Goal: Information Seeking & Learning: Learn about a topic

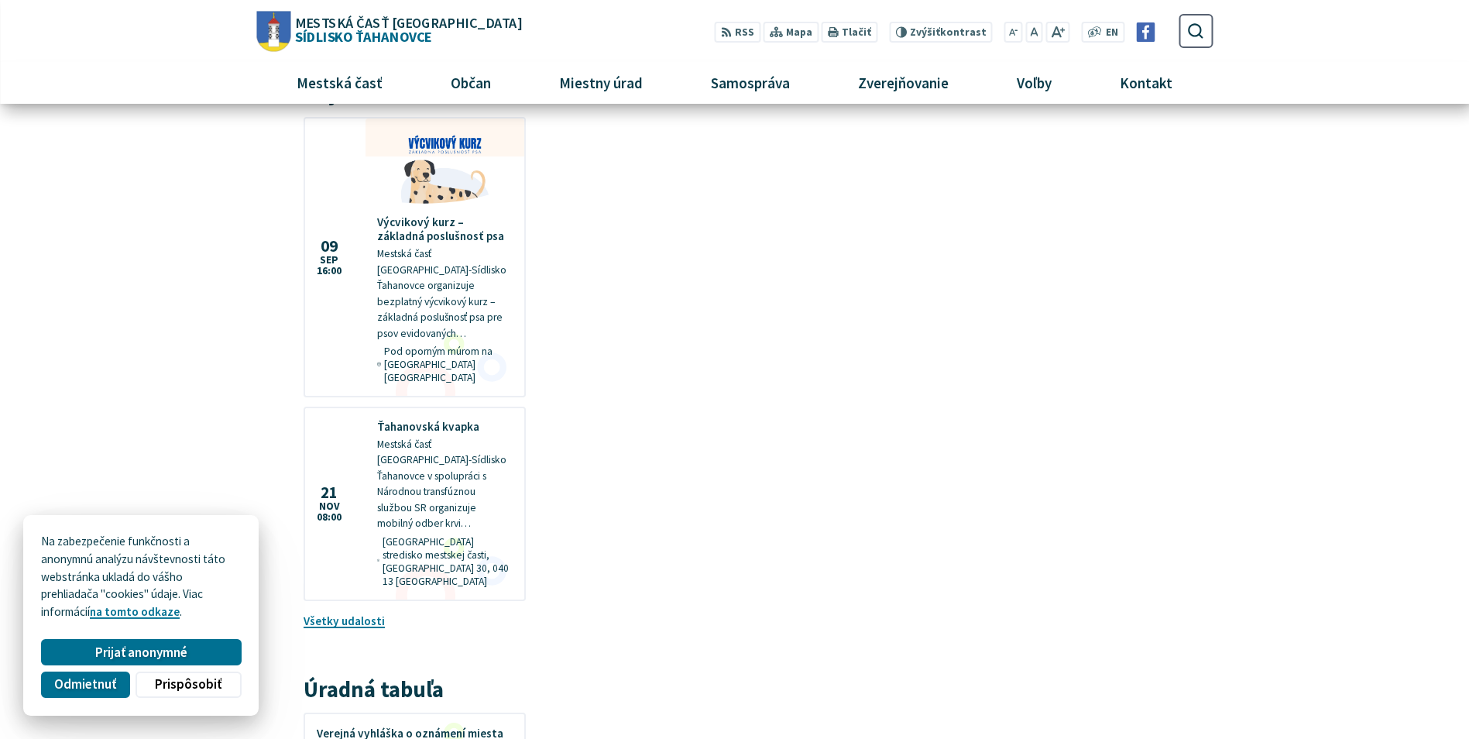
scroll to position [929, 0]
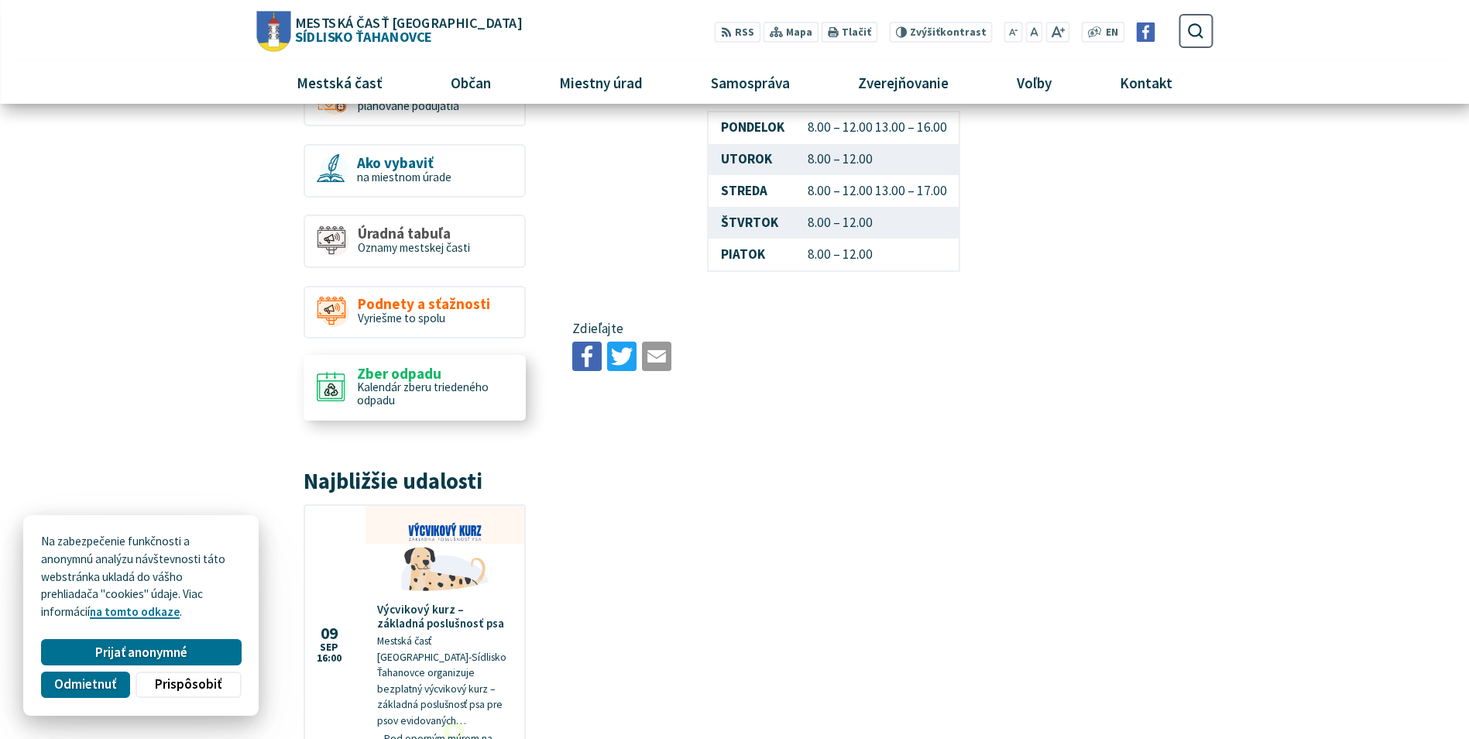
click at [440, 380] on span "Kalendár zberu triedeného odpadu" at bounding box center [423, 394] width 132 height 28
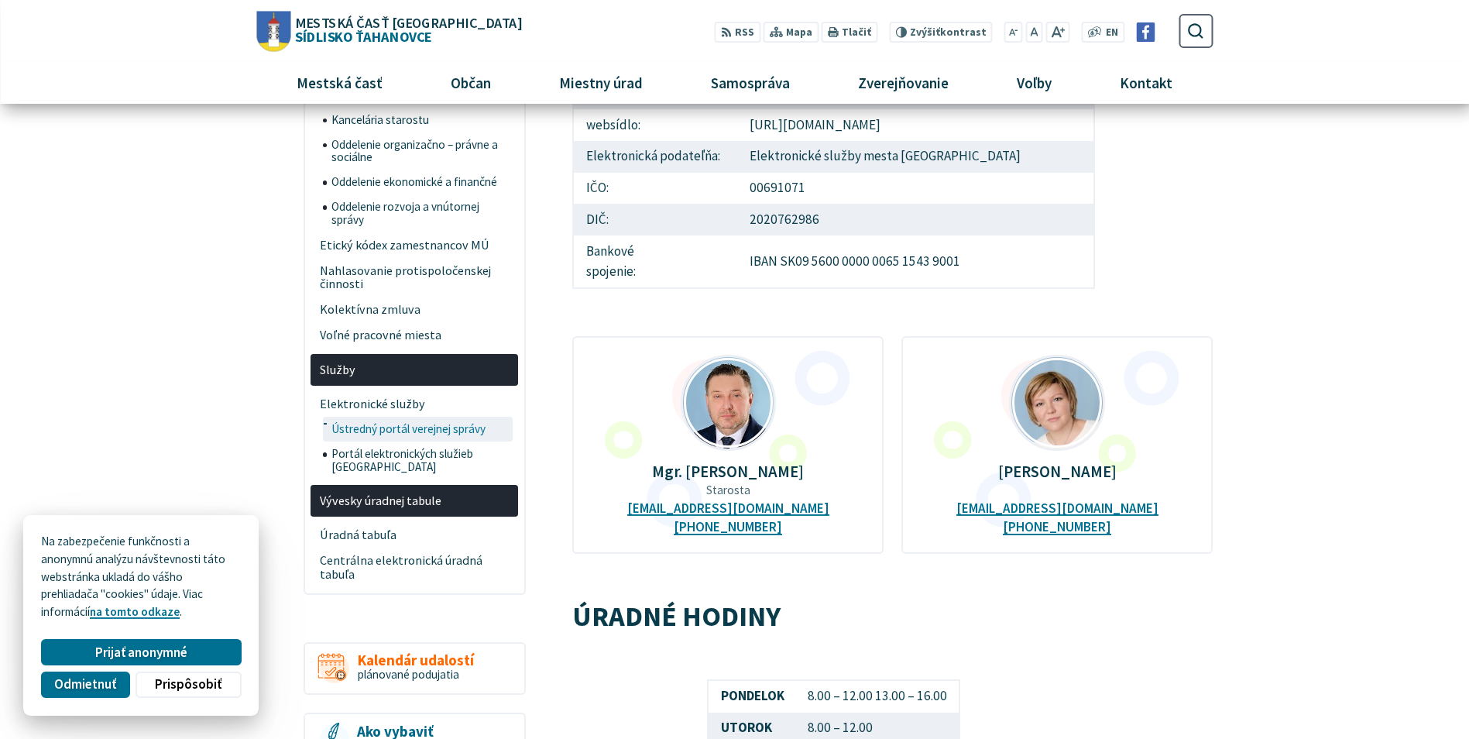
scroll to position [232, 0]
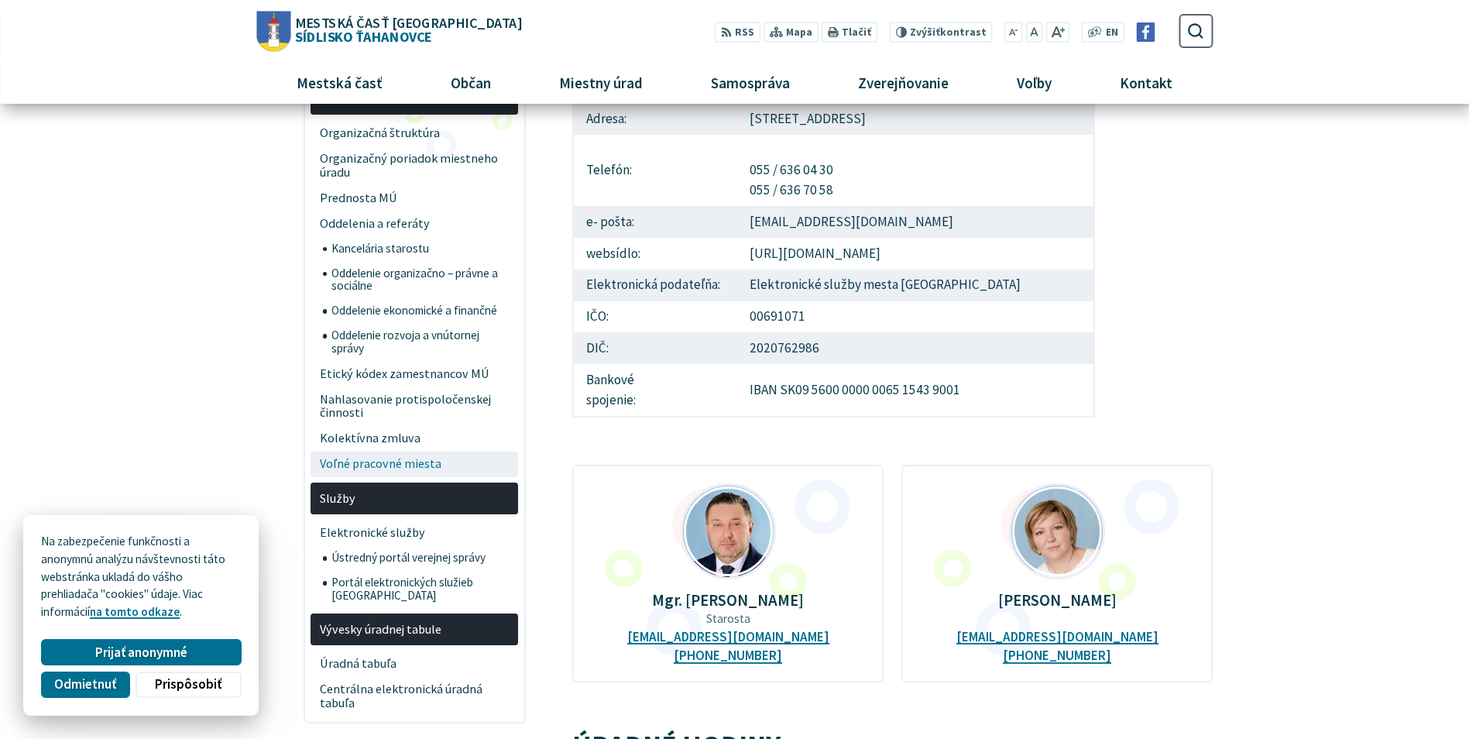
click at [415, 461] on span "Voľné pracovné miesta" at bounding box center [415, 464] width 190 height 26
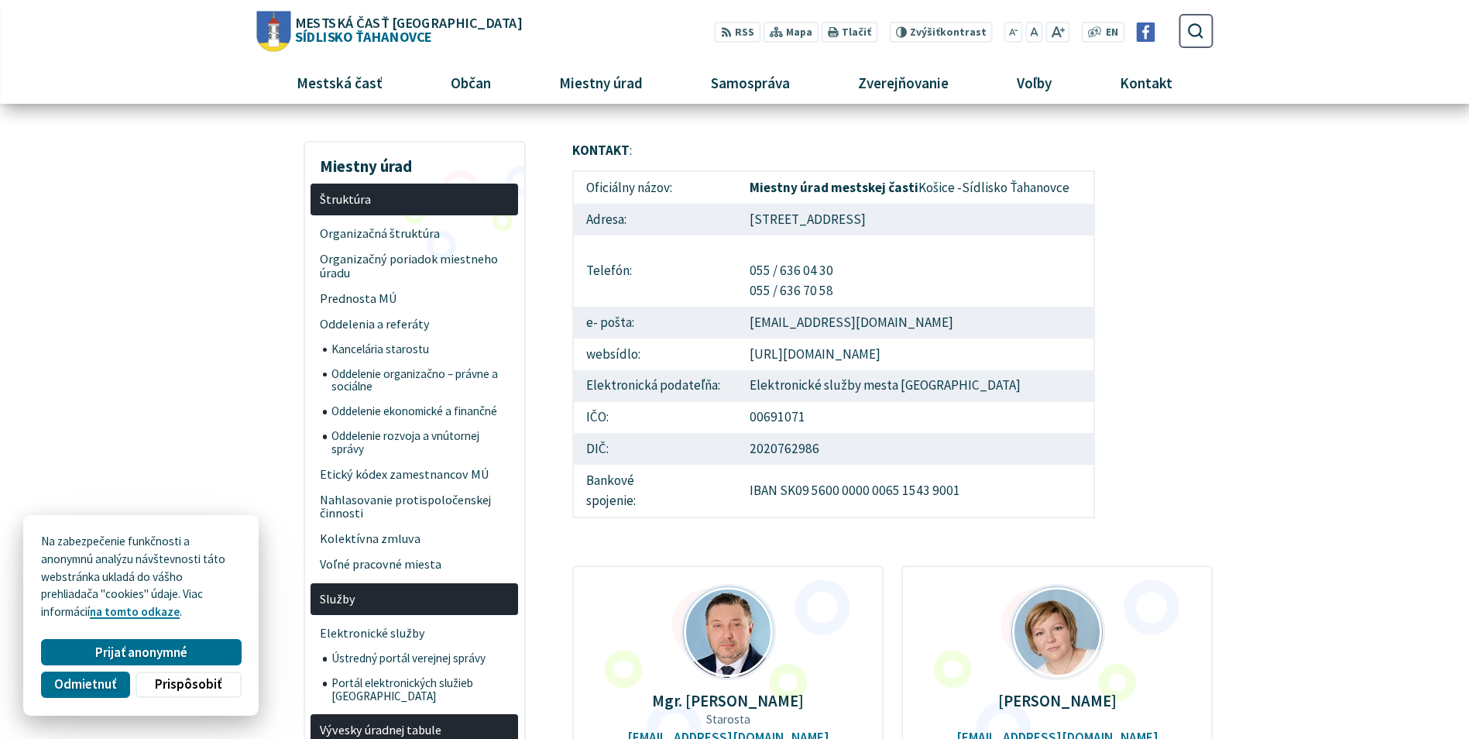
scroll to position [0, 0]
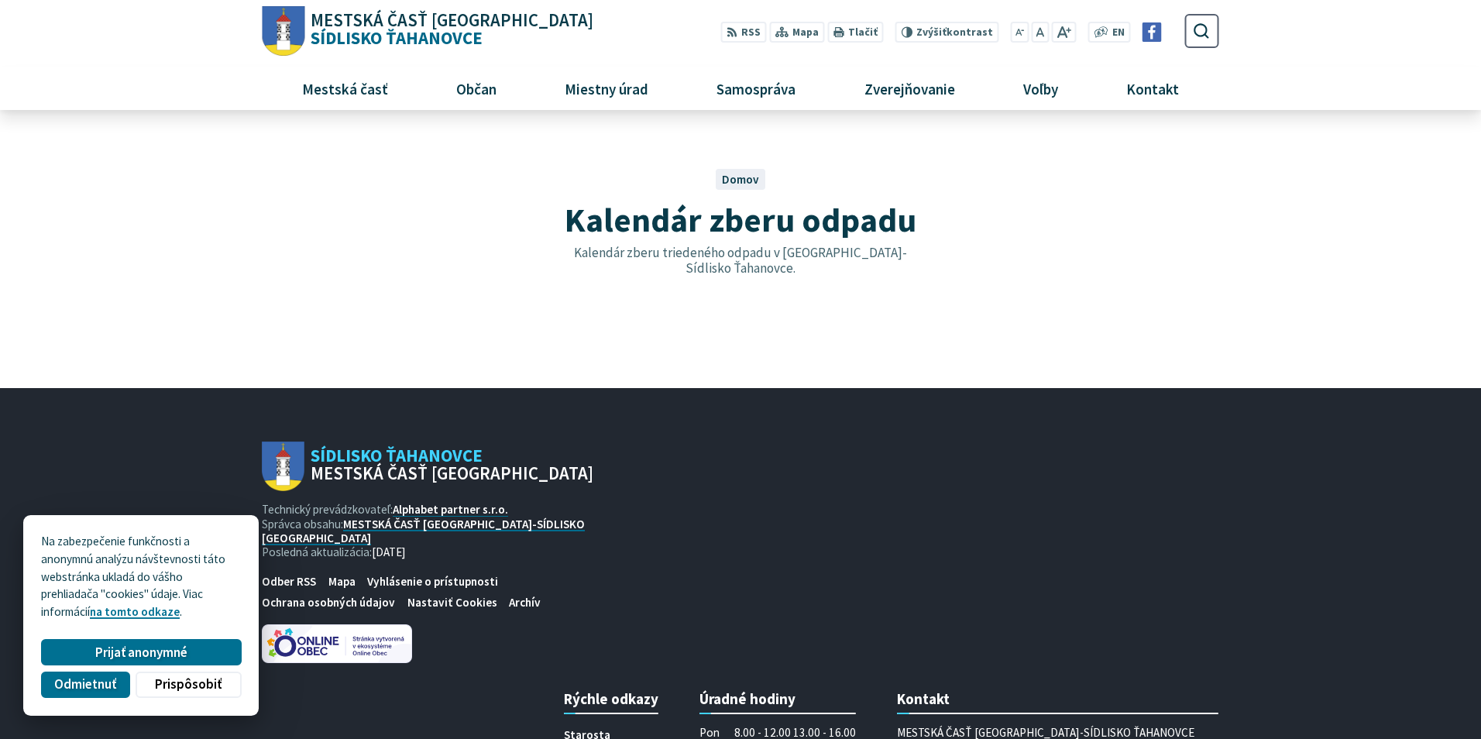
click at [764, 307] on div at bounding box center [741, 225] width 1004 height 184
click at [109, 679] on span "Odmietnuť" at bounding box center [85, 683] width 62 height 16
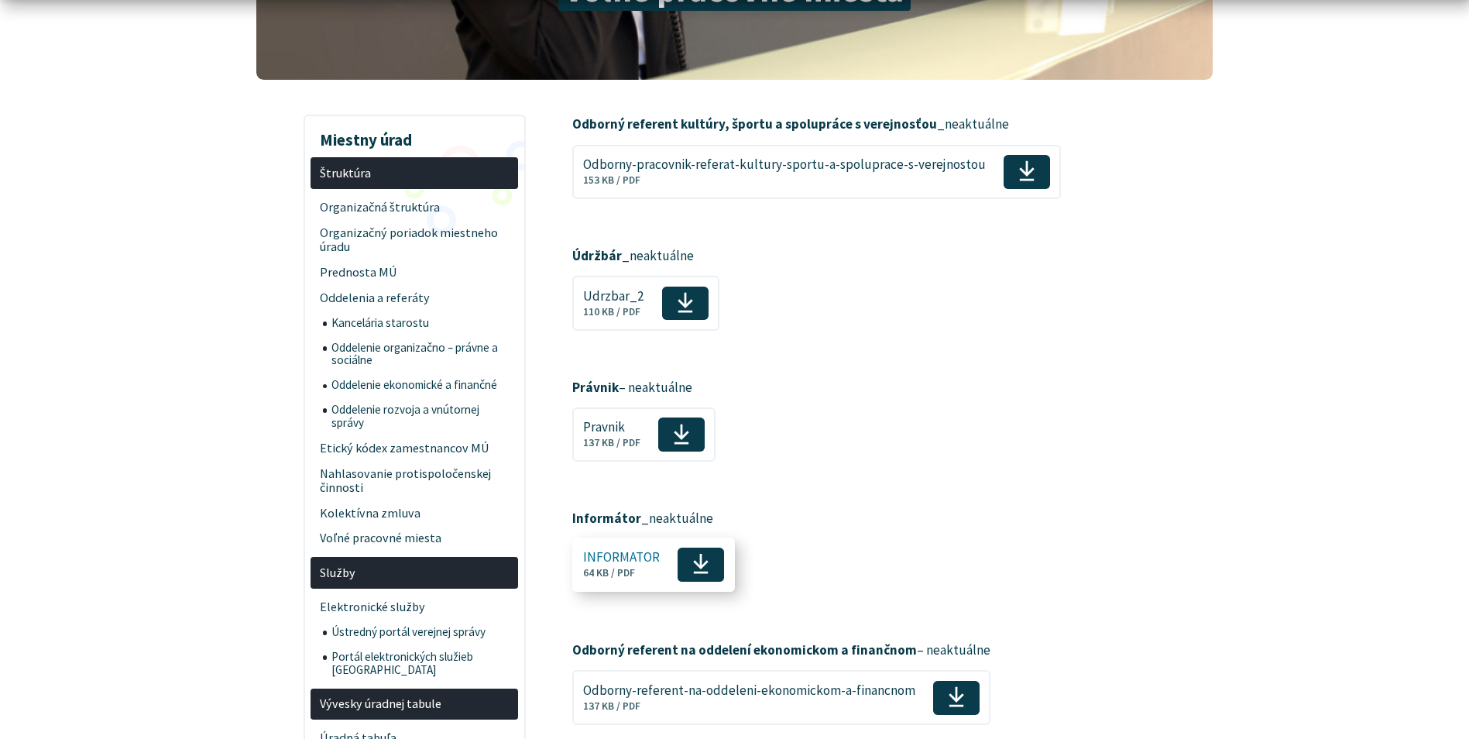
scroll to position [387, 0]
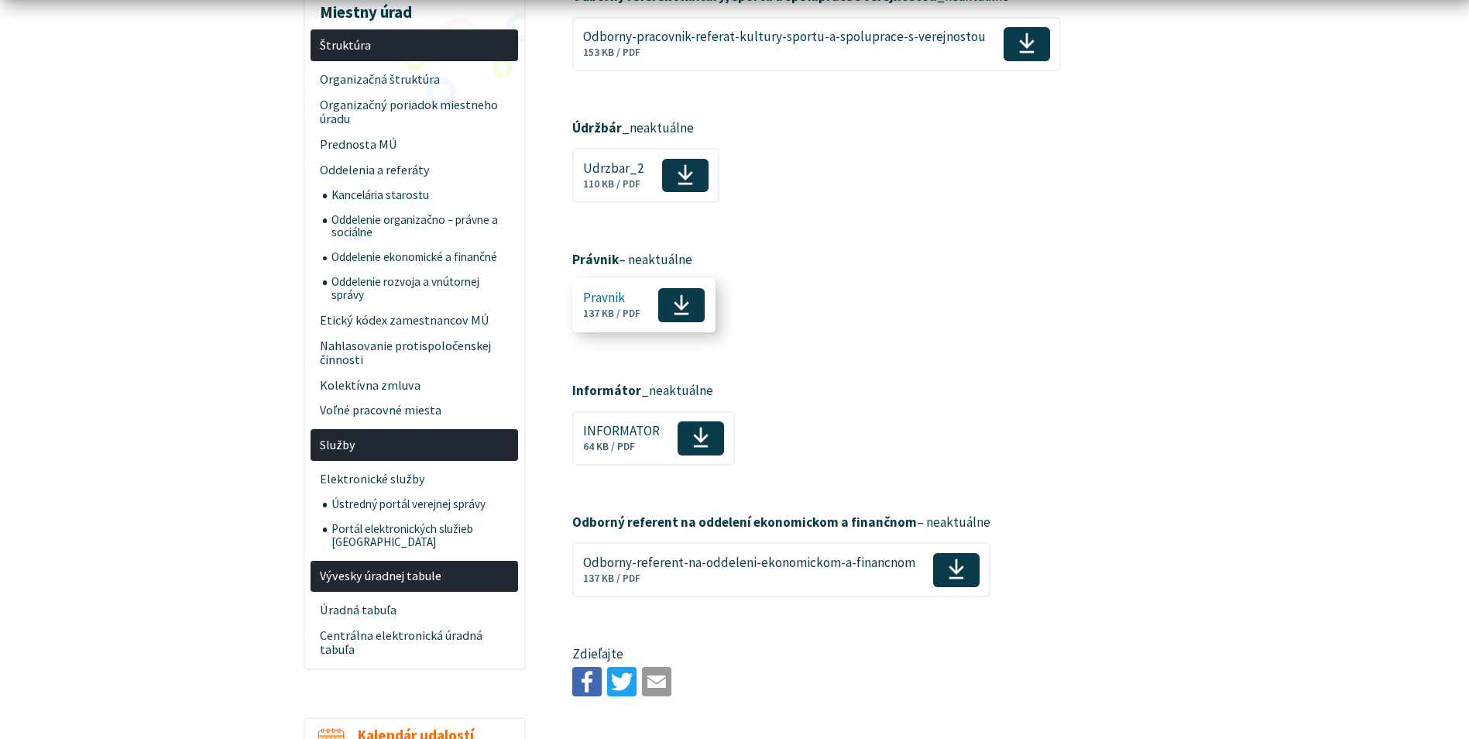
click at [630, 300] on span "Pravnik" at bounding box center [611, 298] width 57 height 15
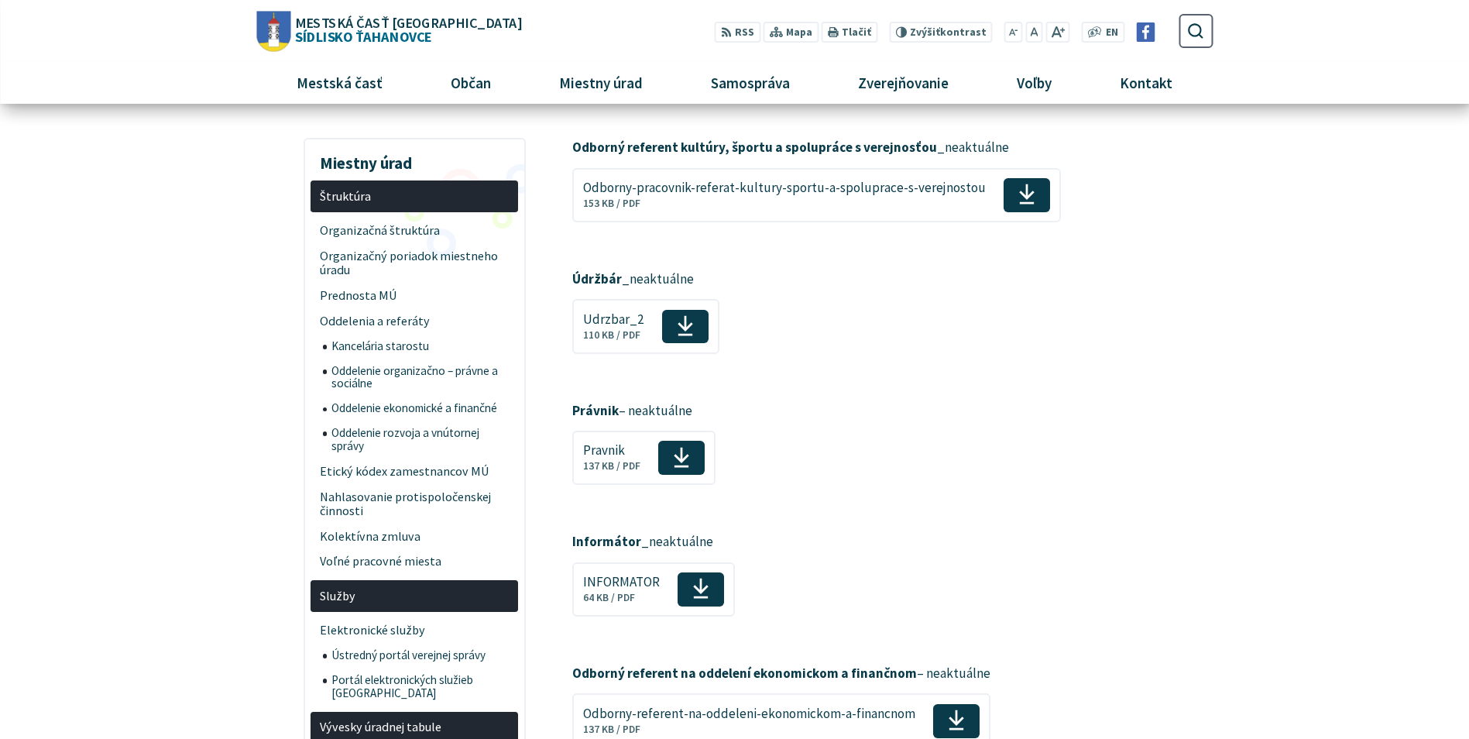
scroll to position [232, 0]
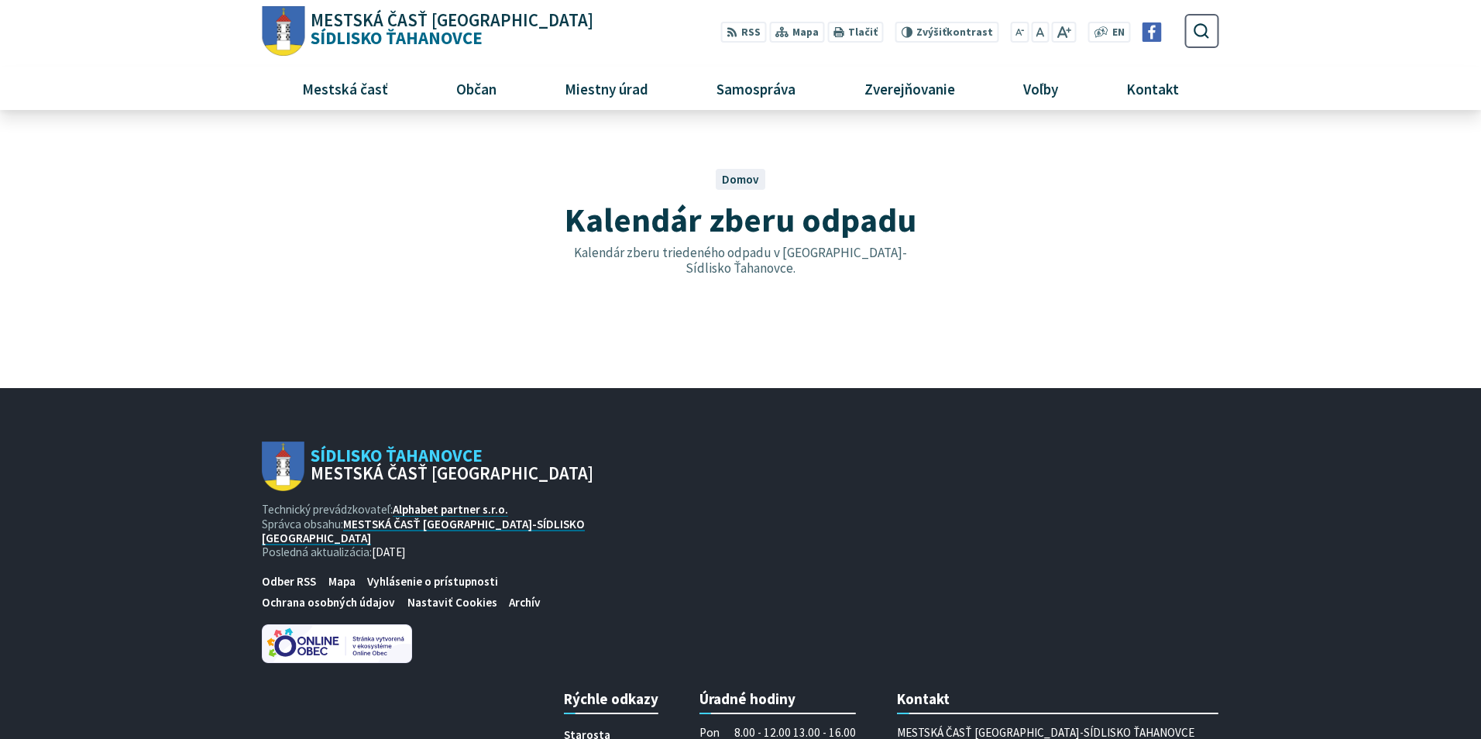
click at [428, 263] on div "Kalendár zberu odpadu Kalendár zberu triedeného odpadu v Košice-Sídlisko Ťahano…" at bounding box center [741, 207] width 956 height 149
click at [493, 232] on h1 "Kalendár zberu odpadu" at bounding box center [740, 219] width 862 height 37
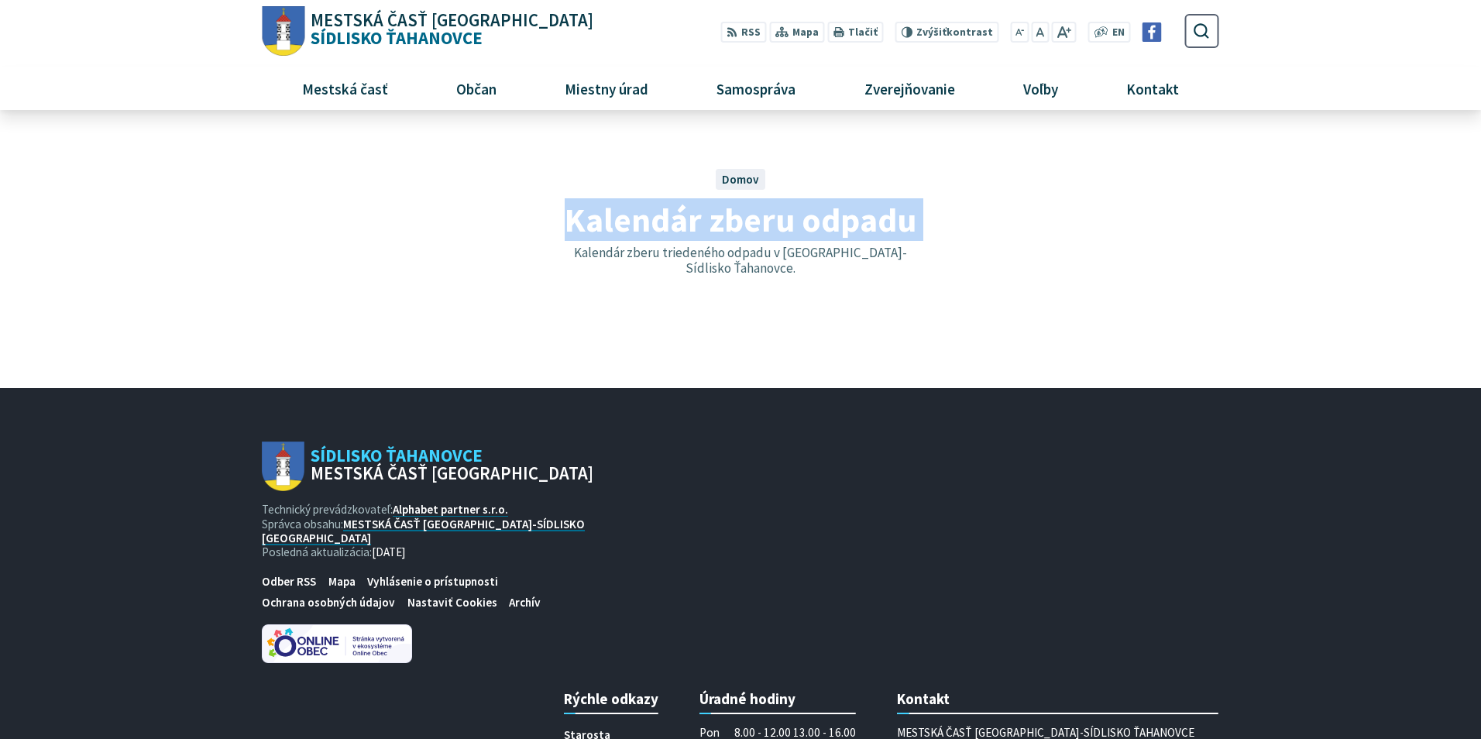
click at [495, 232] on h1 "Kalendár zberu odpadu" at bounding box center [740, 219] width 862 height 37
click at [755, 223] on span "Kalendár zberu odpadu" at bounding box center [741, 219] width 352 height 43
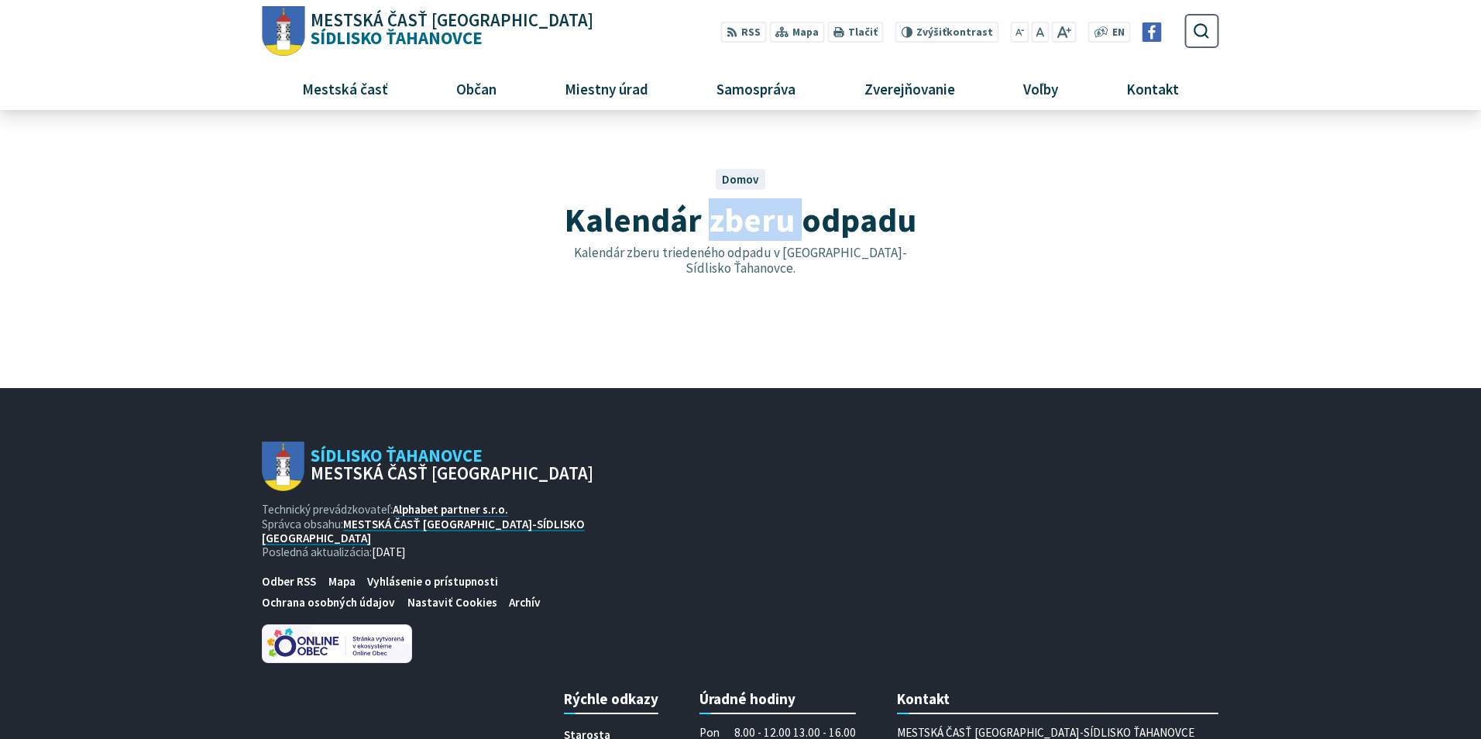
click at [755, 223] on span "Kalendár zberu odpadu" at bounding box center [741, 219] width 352 height 43
click at [442, 509] on link "Alphabet partner s.r.o." at bounding box center [450, 509] width 115 height 15
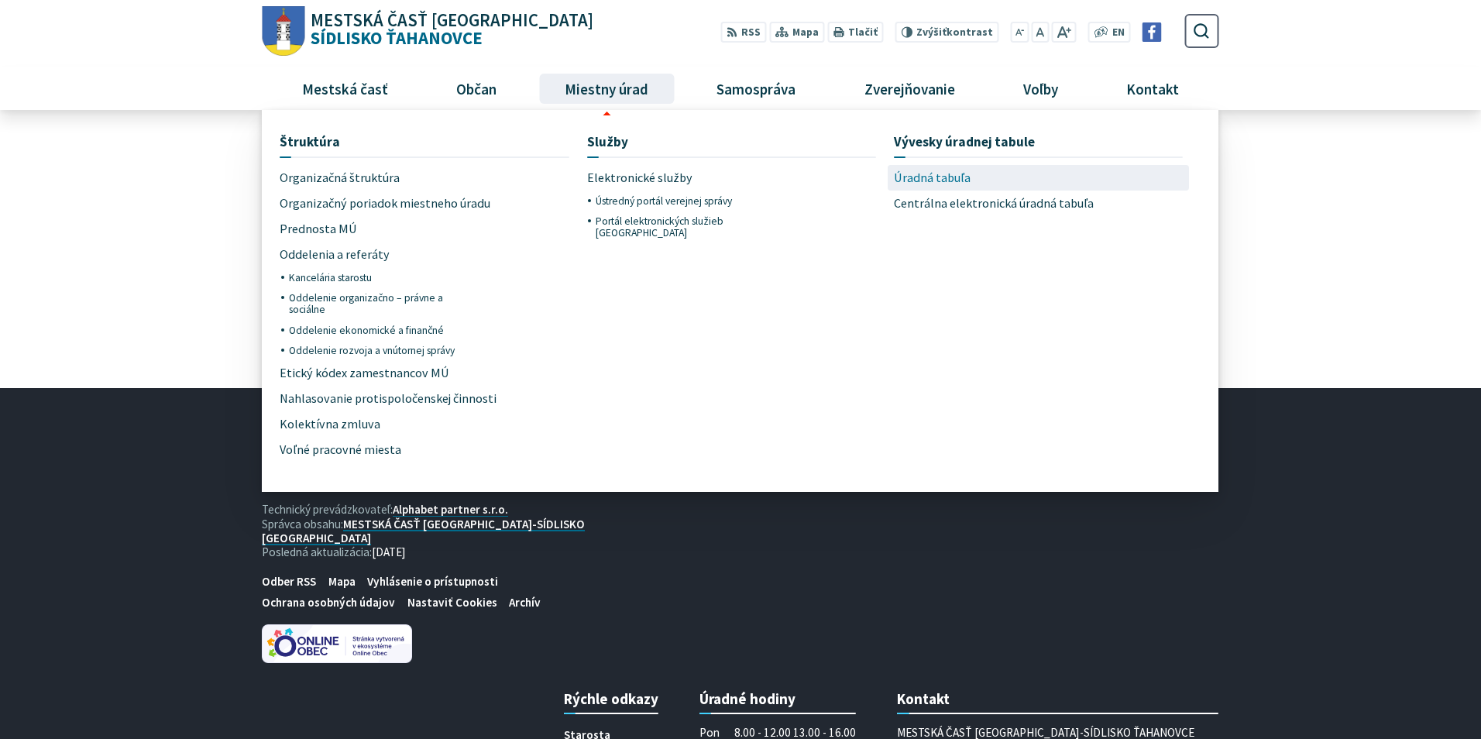
click at [898, 179] on span "Úradná tabuľa" at bounding box center [932, 178] width 77 height 26
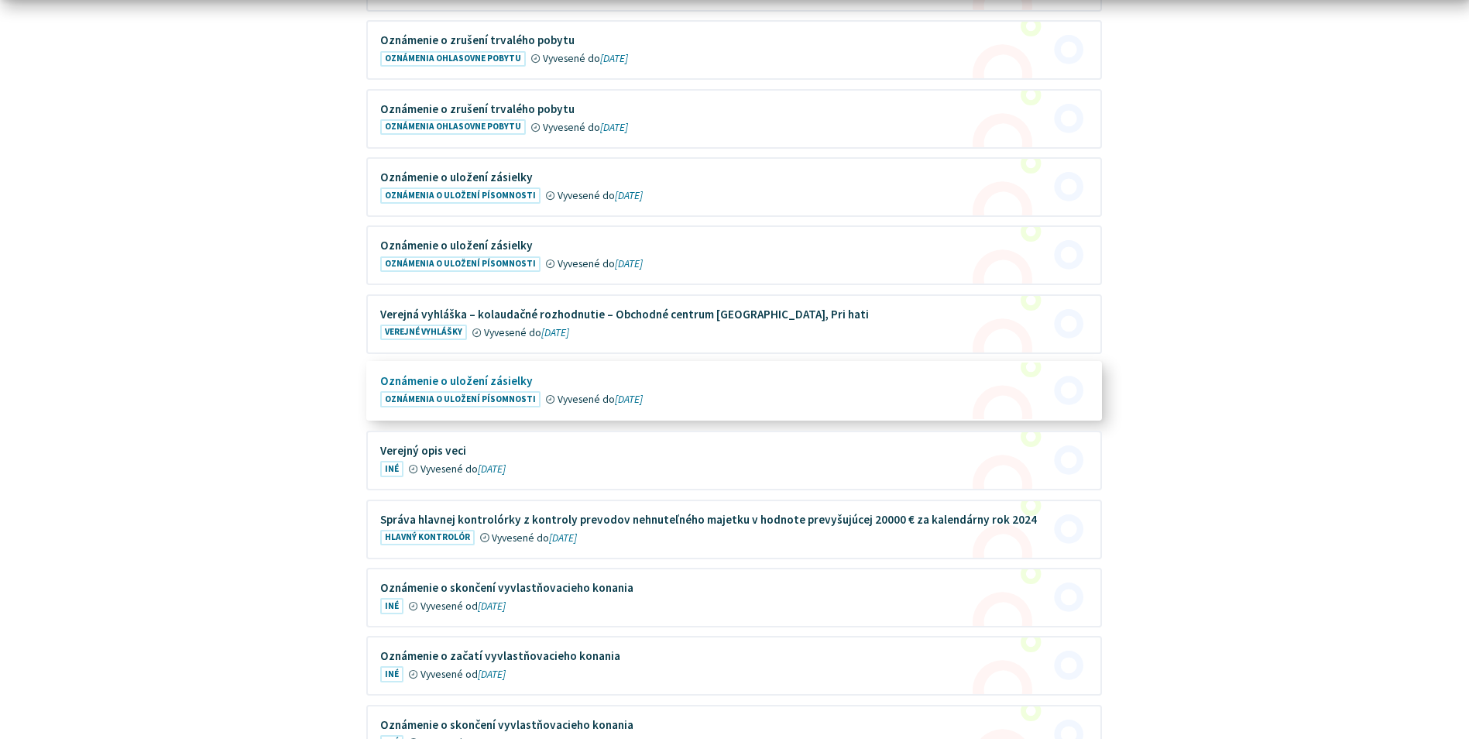
scroll to position [852, 0]
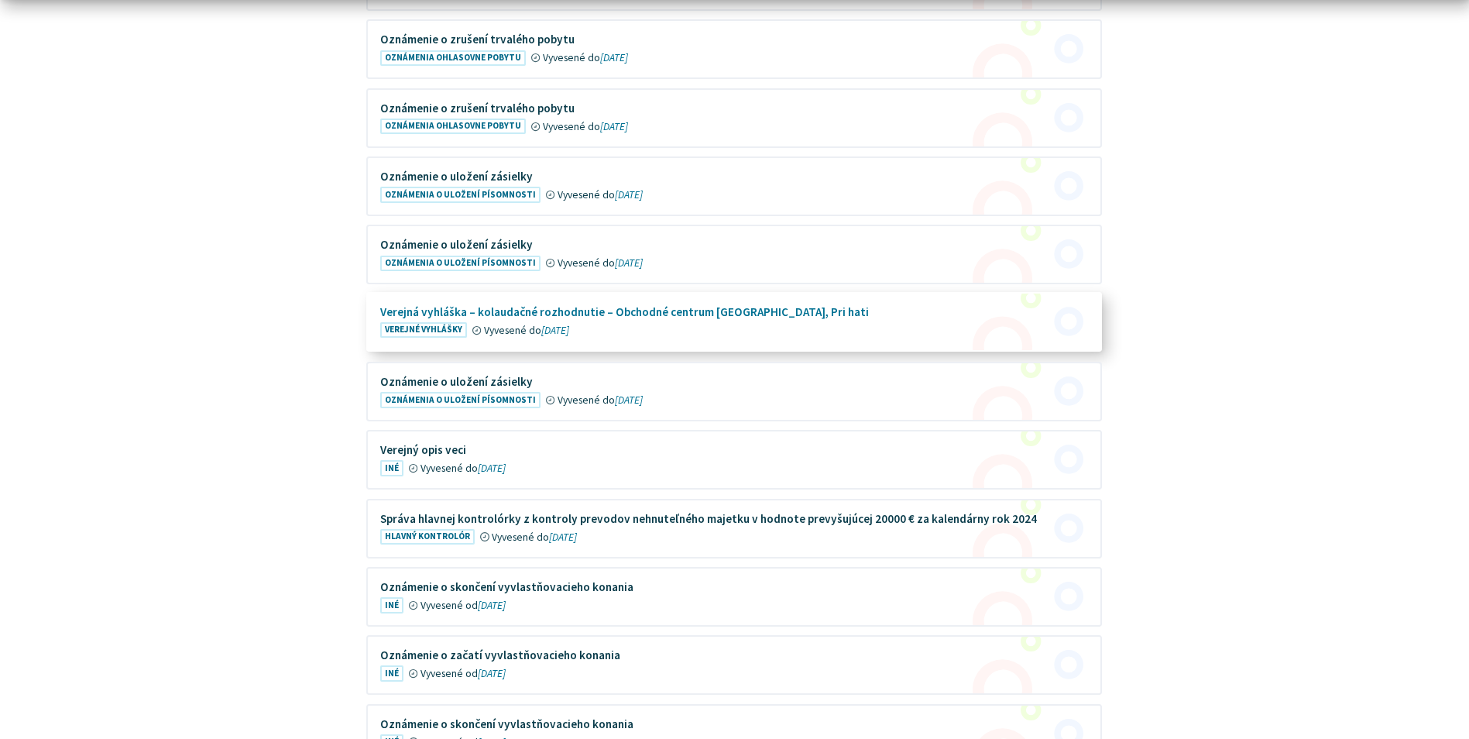
click at [710, 314] on figure at bounding box center [734, 322] width 733 height 57
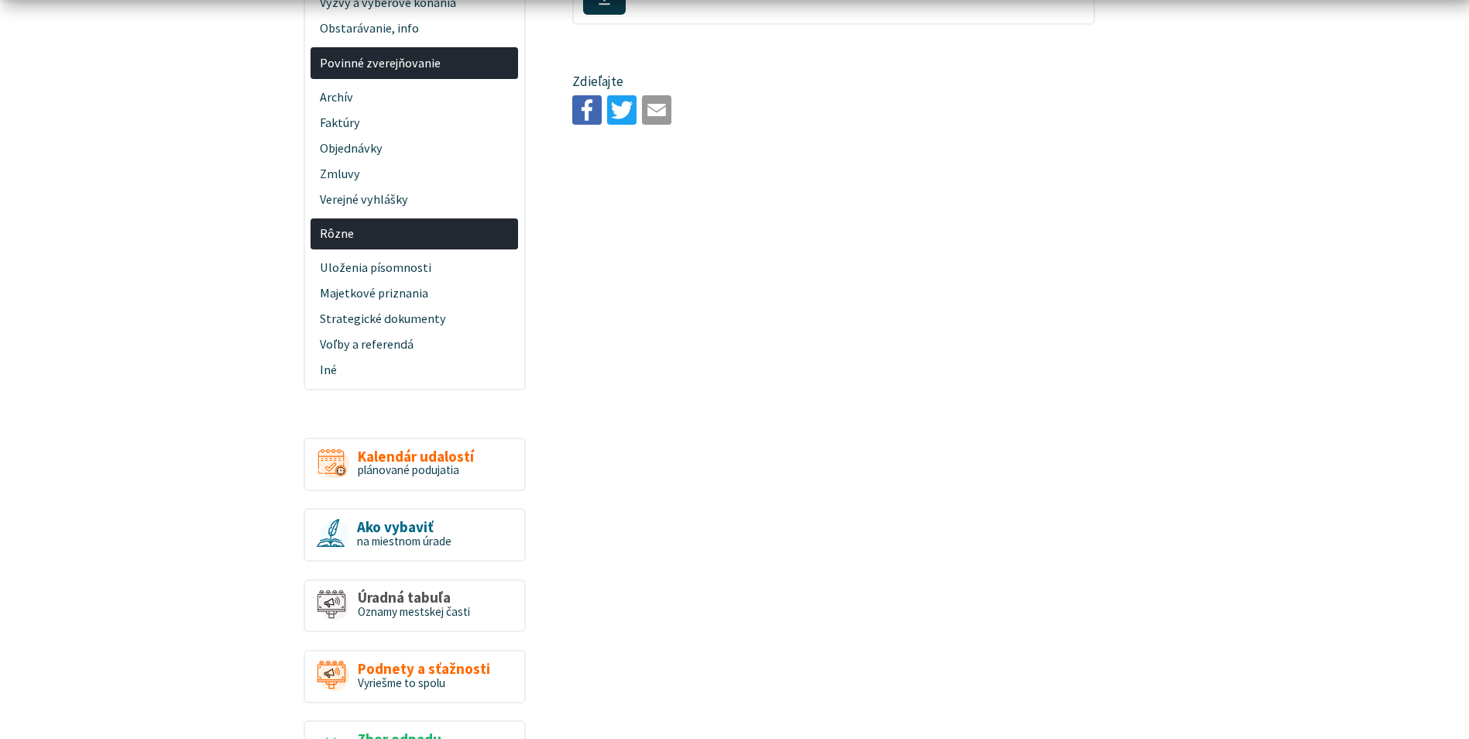
scroll to position [697, 0]
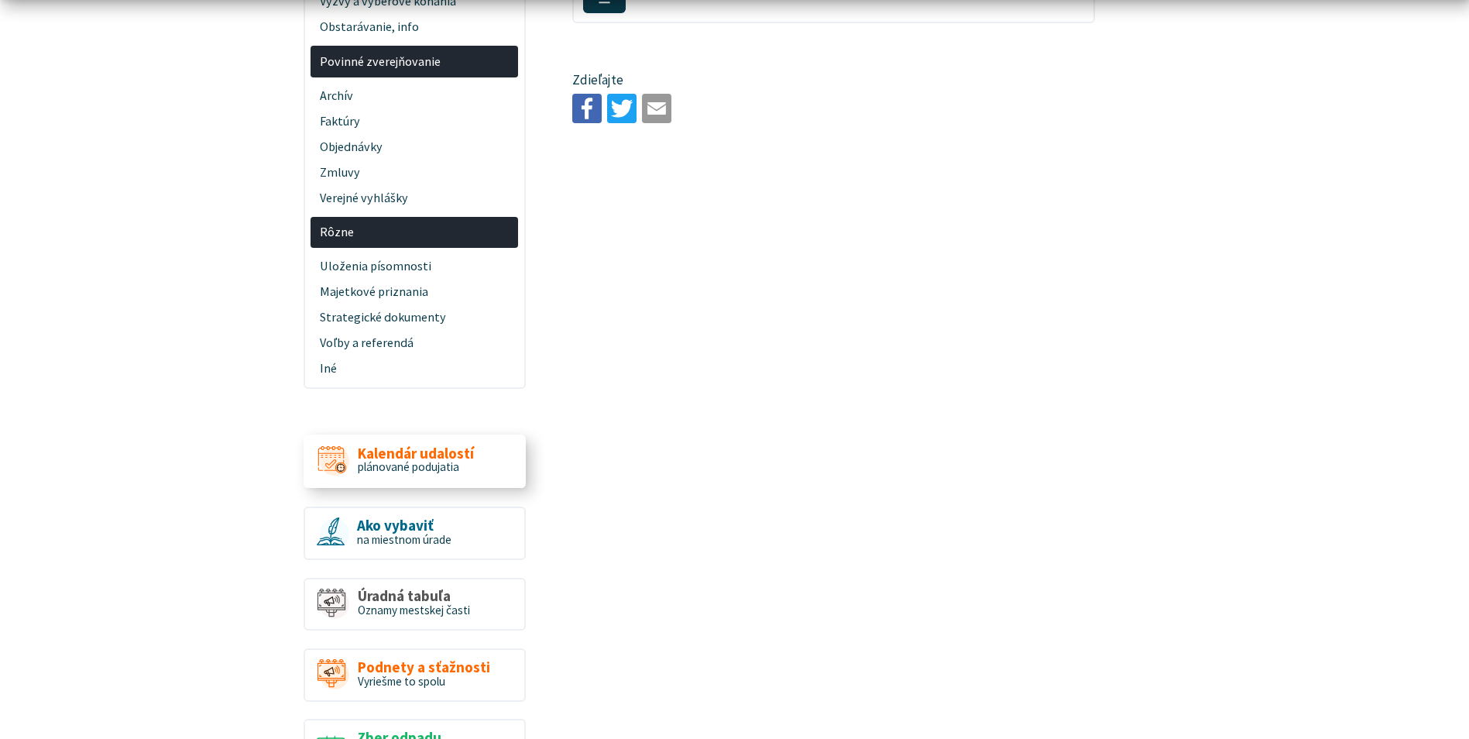
click at [414, 455] on span "Kalendár udalostí" at bounding box center [416, 453] width 116 height 16
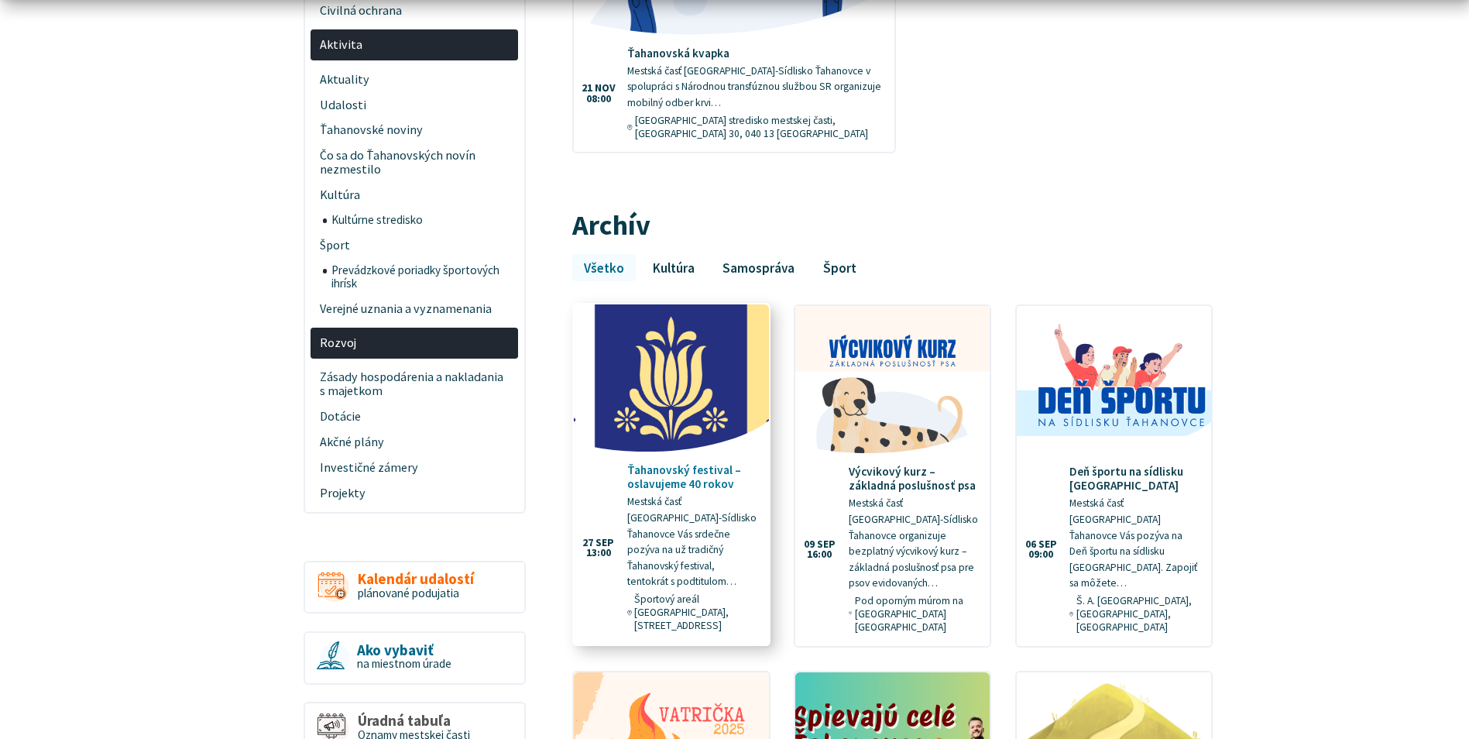
scroll to position [542, 0]
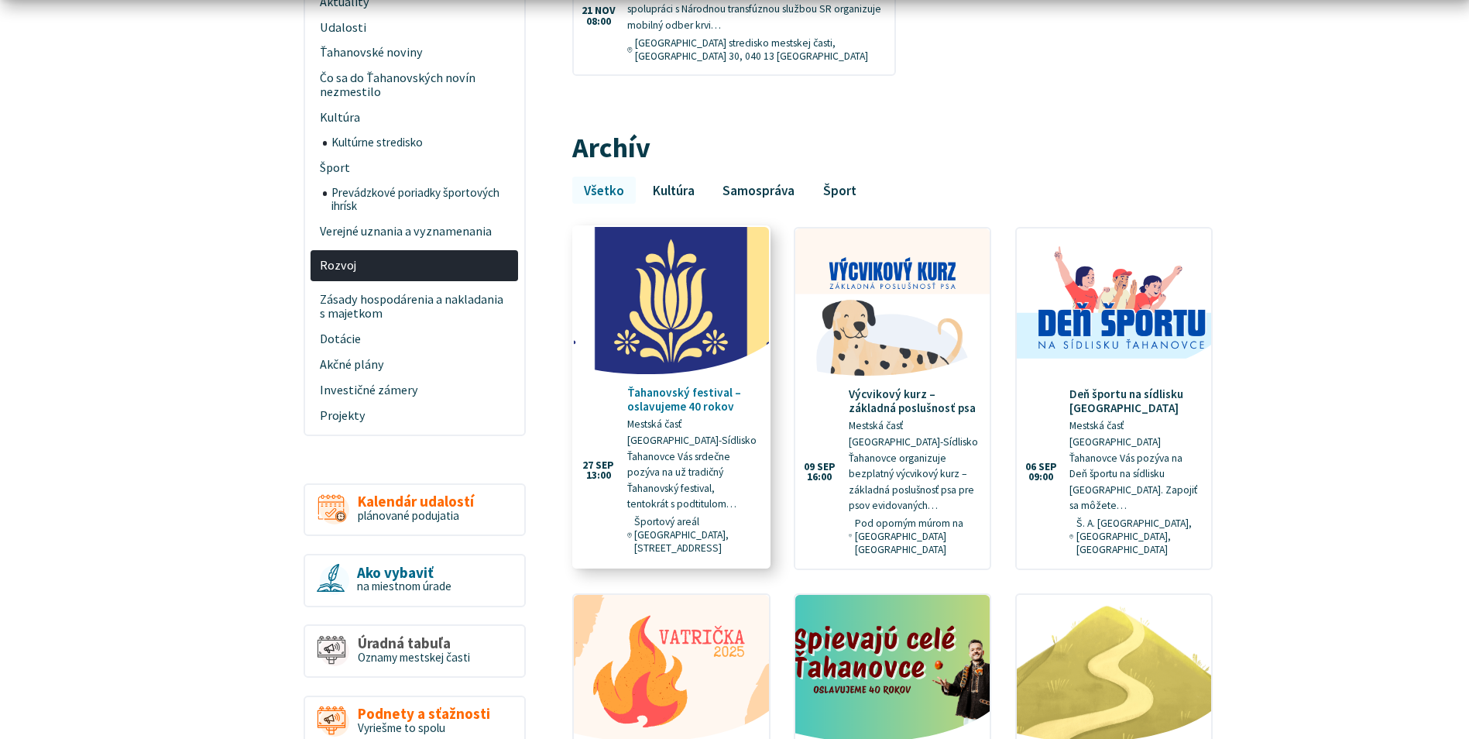
click at [679, 417] on p "Mestská časť [GEOGRAPHIC_DATA]-Sídlisko Ťahanovce Vás srdečne pozýva na už trad…" at bounding box center [692, 464] width 130 height 95
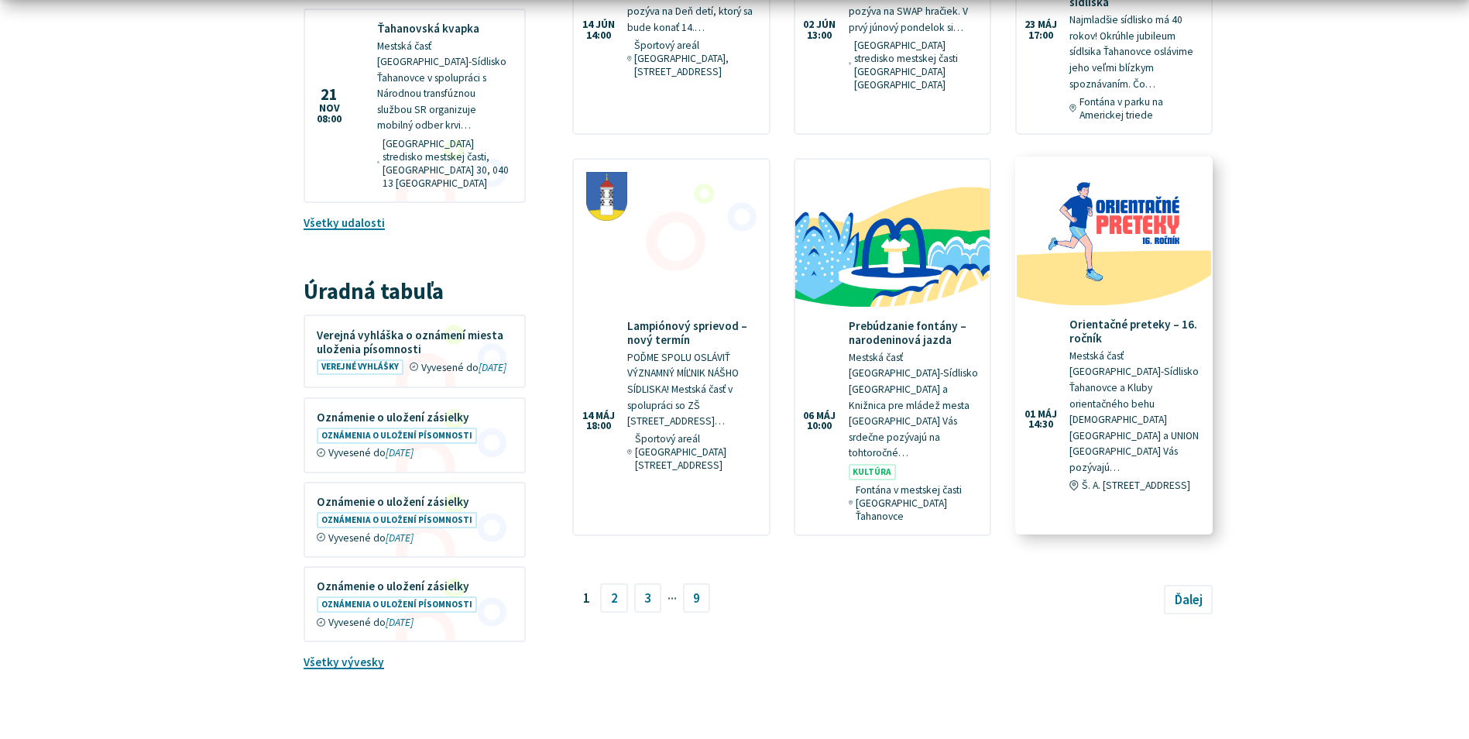
scroll to position [1936, 0]
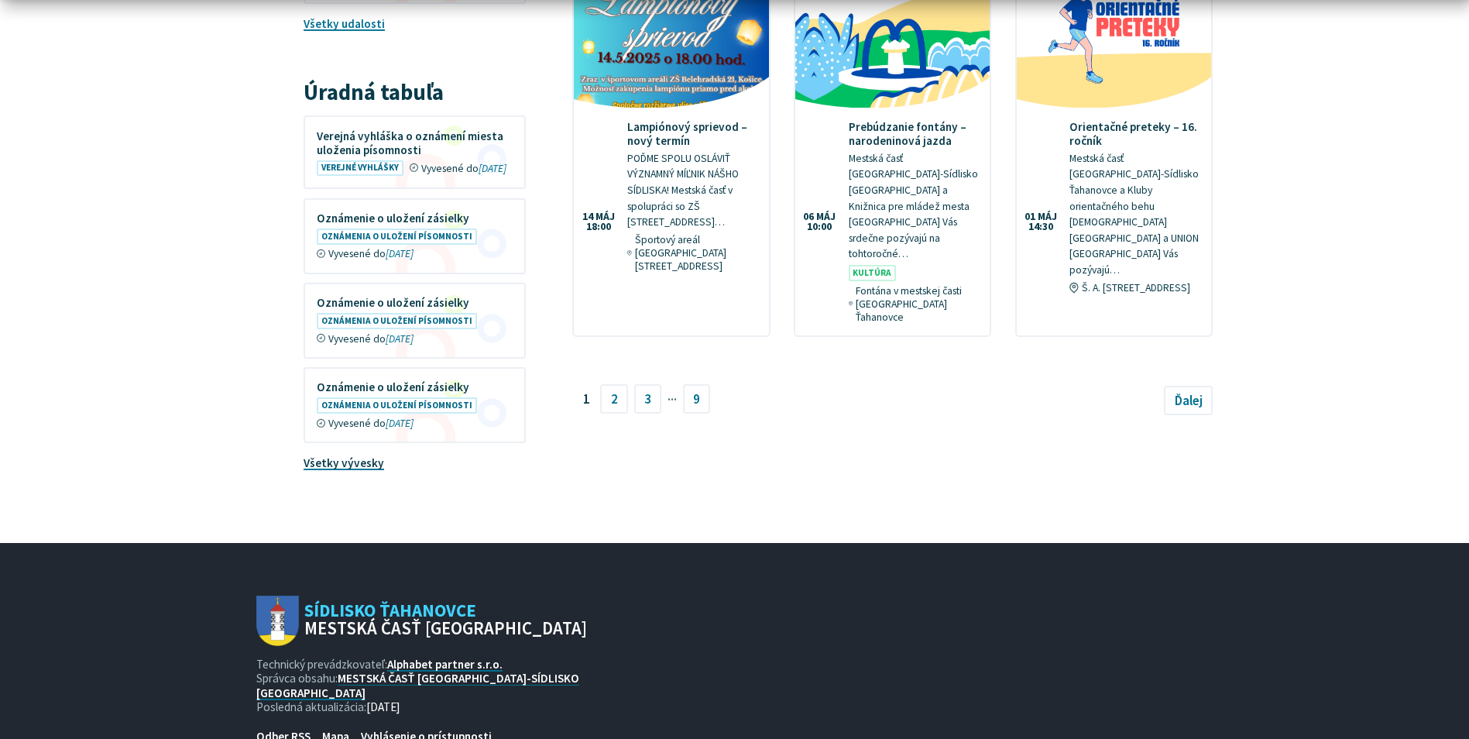
click at [348, 455] on link "Všetky vývesky" at bounding box center [344, 462] width 81 height 15
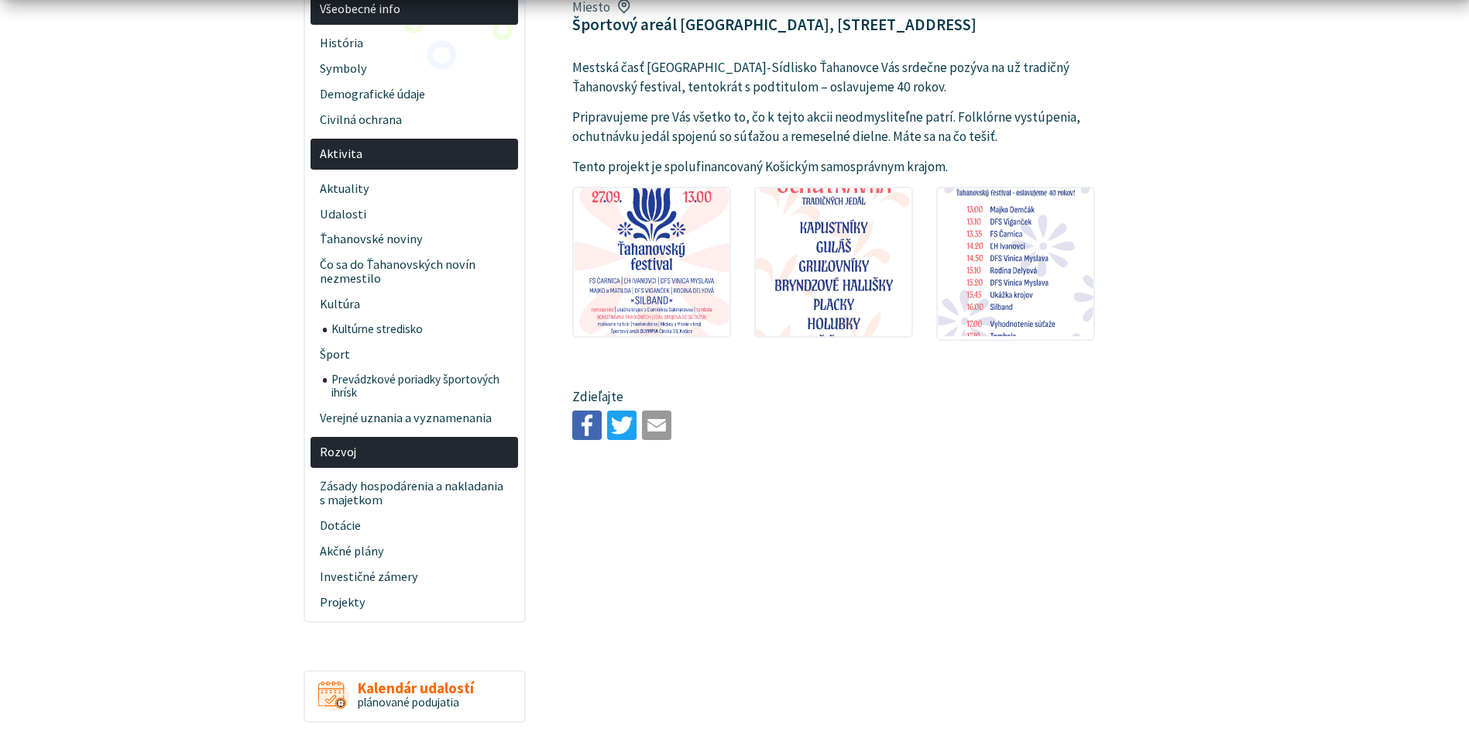
scroll to position [77, 0]
